Goal: Task Accomplishment & Management: Manage account settings

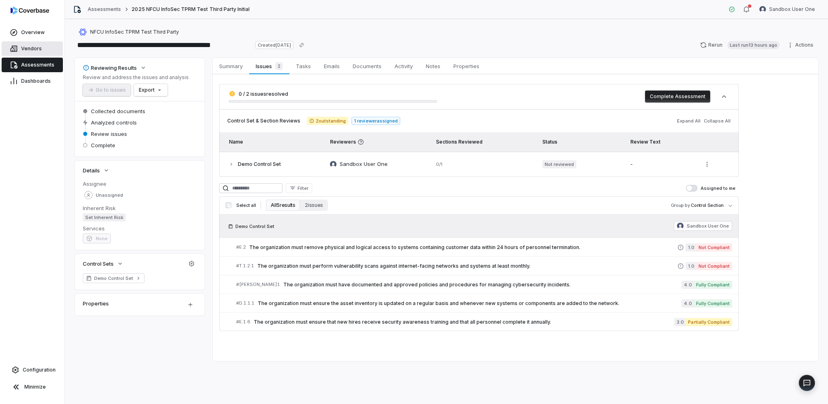
click at [31, 48] on span "Vendors" at bounding box center [31, 48] width 21 height 6
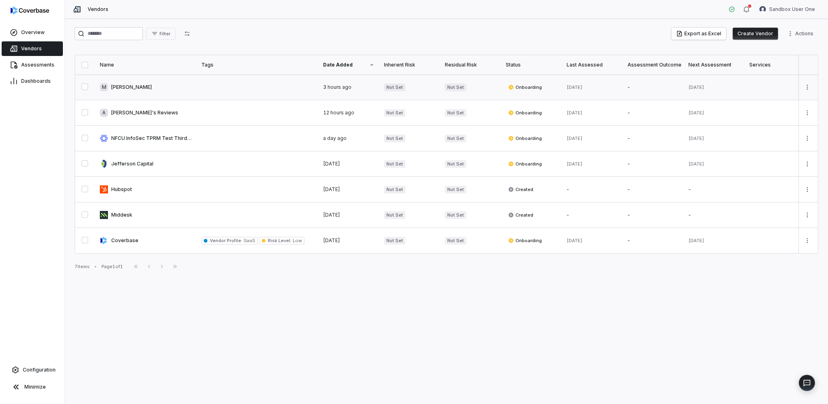
click at [84, 87] on button "button" at bounding box center [85, 87] width 6 height 6
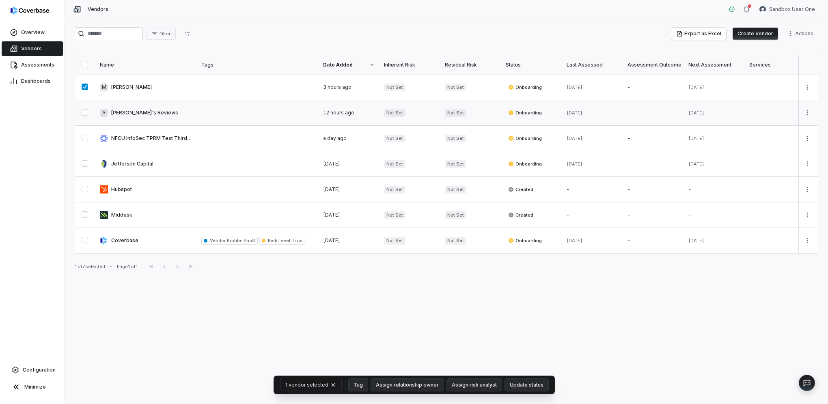
click at [82, 110] on button "button" at bounding box center [85, 112] width 6 height 6
click at [810, 35] on html "Overview Vendors Assessments Dashboards Configuration Minimize Vendors Sandbox …" at bounding box center [414, 202] width 828 height 404
click at [85, 112] on html "Overview Vendors Assessments Dashboards Configuration Minimize Vendors Sandbox …" at bounding box center [414, 202] width 828 height 404
click at [808, 89] on html "Overview Vendors Assessments Dashboards Configuration Minimize Vendors Sandbox …" at bounding box center [414, 202] width 828 height 404
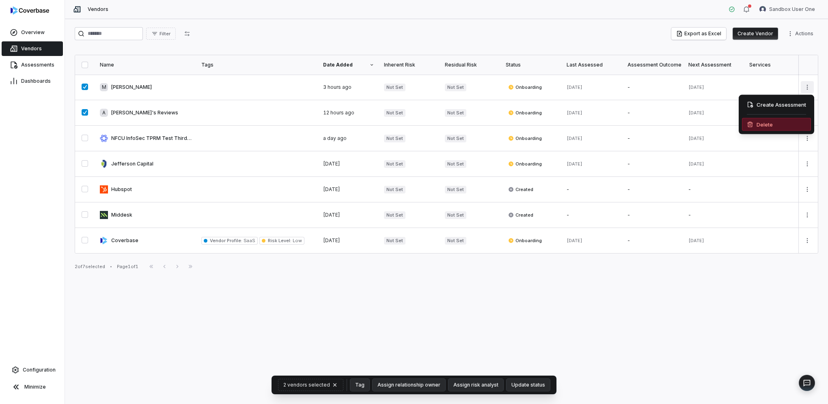
click at [784, 122] on div "Delete" at bounding box center [776, 124] width 69 height 13
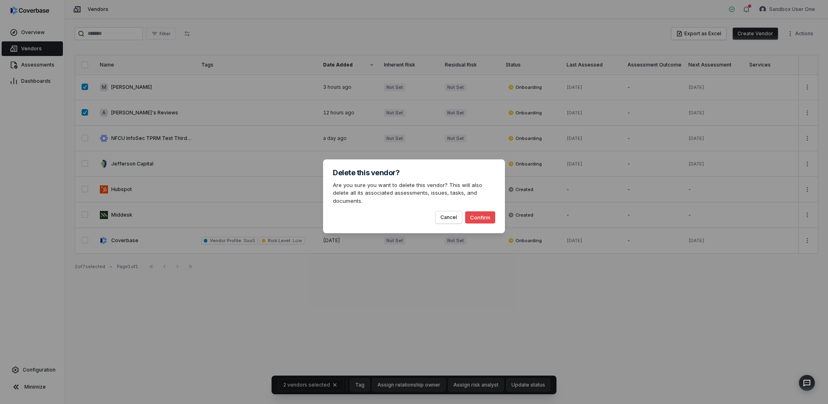
click at [483, 218] on button "Confirm" at bounding box center [480, 217] width 30 height 12
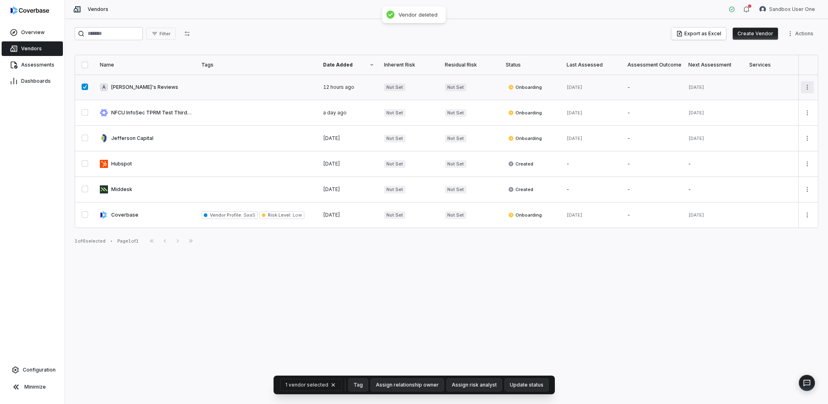
click at [808, 86] on html "Overview Vendors Assessments Dashboards Configuration Minimize Vendors Sandbox …" at bounding box center [414, 202] width 828 height 404
click at [779, 123] on div "Delete" at bounding box center [776, 124] width 69 height 13
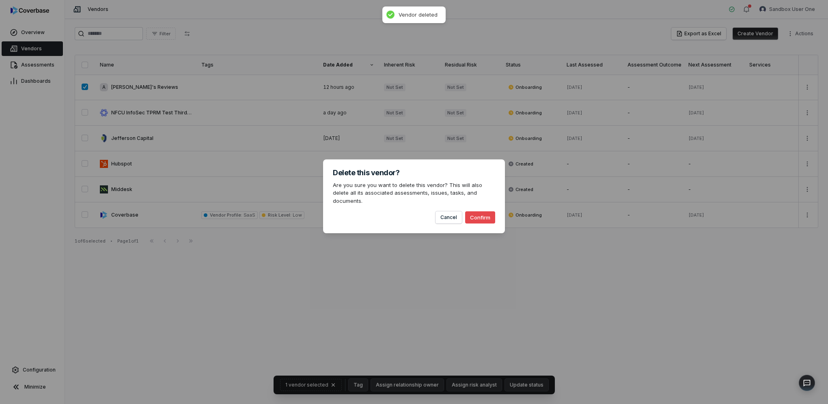
click at [489, 215] on button "Confirm" at bounding box center [480, 217] width 30 height 12
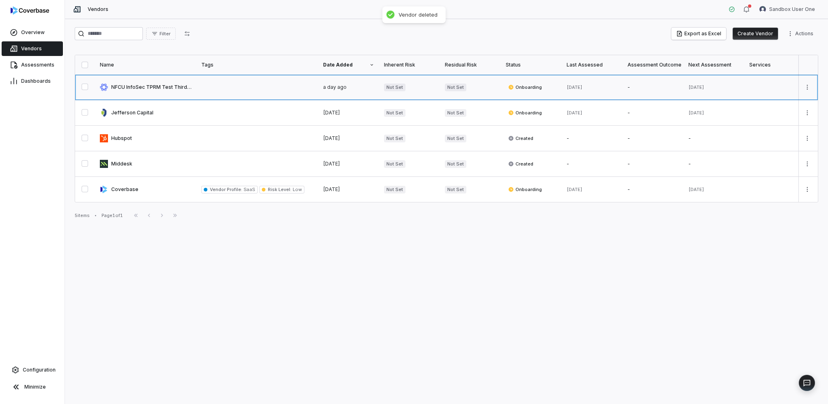
click at [138, 87] on link at bounding box center [145, 87] width 101 height 25
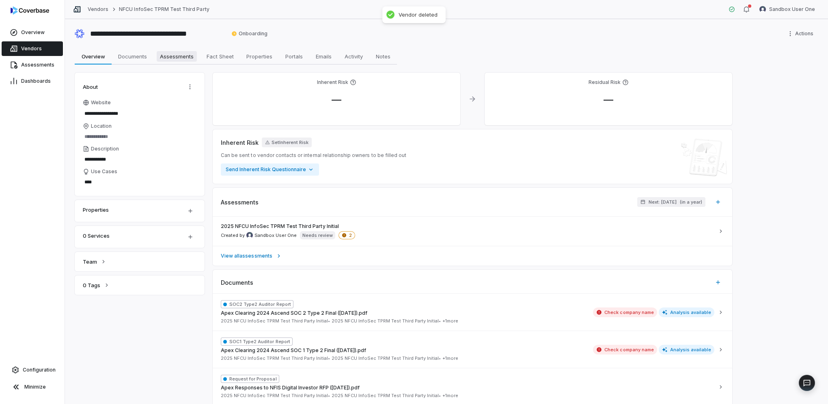
click at [170, 60] on span "Assessments" at bounding box center [177, 56] width 40 height 11
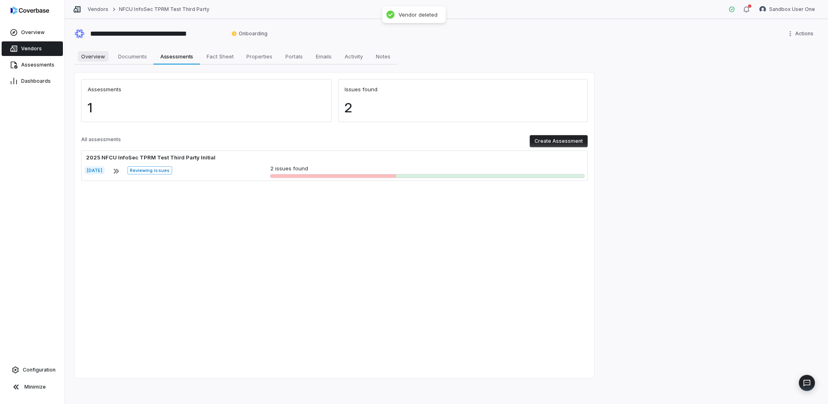
click at [100, 55] on span "Overview" at bounding box center [93, 56] width 30 height 11
type textarea "*"
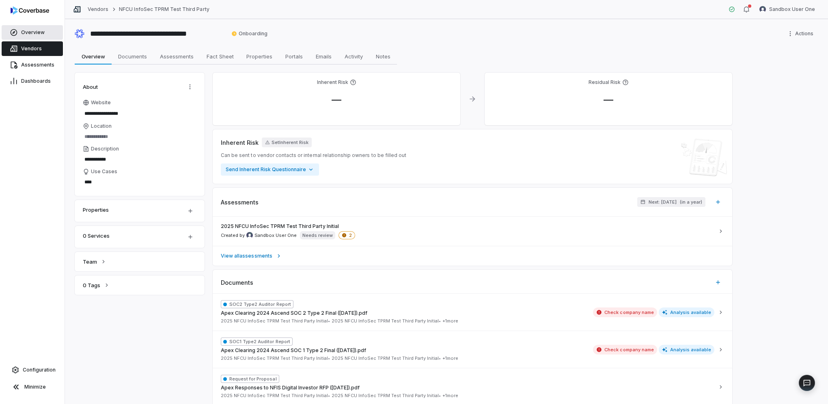
click at [26, 38] on link "Overview" at bounding box center [32, 32] width 61 height 15
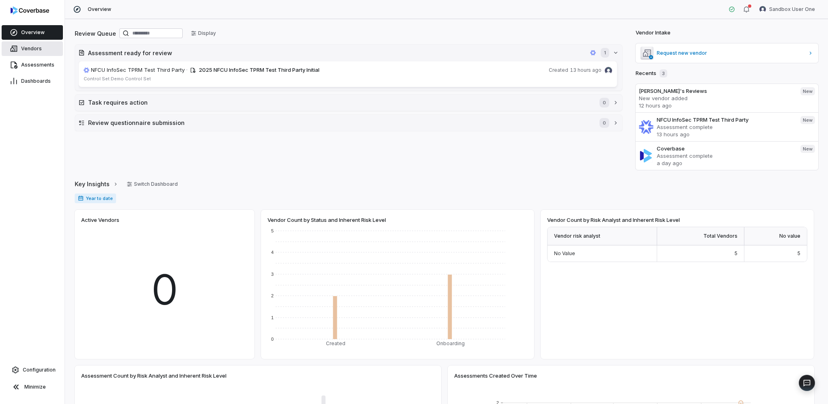
click at [33, 44] on link "Vendors" at bounding box center [32, 48] width 61 height 15
